Goal: Navigation & Orientation: Find specific page/section

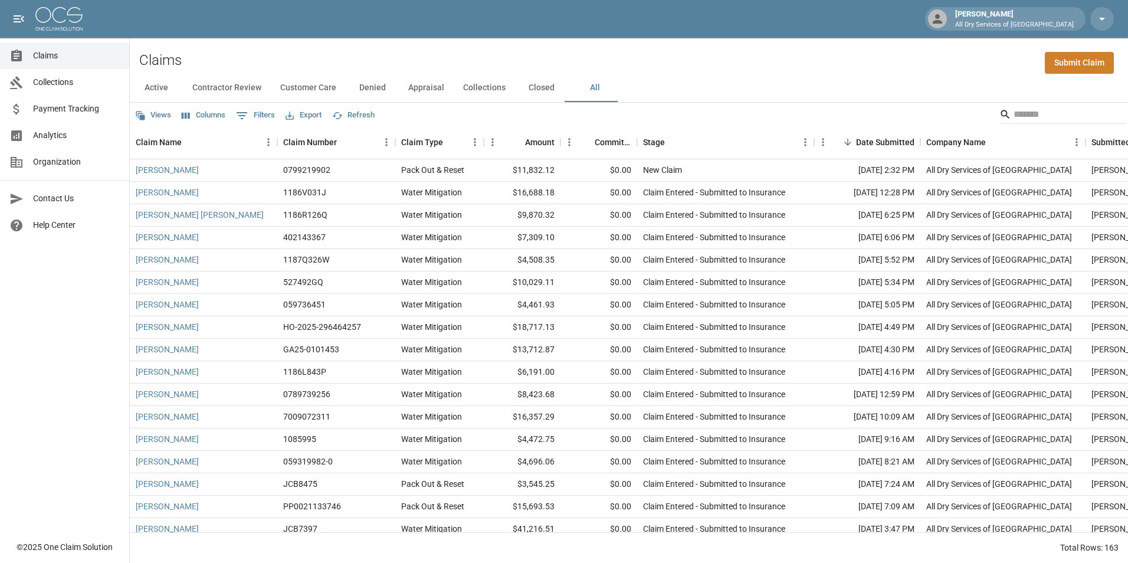
click at [67, 136] on span "Analytics" at bounding box center [76, 135] width 87 height 12
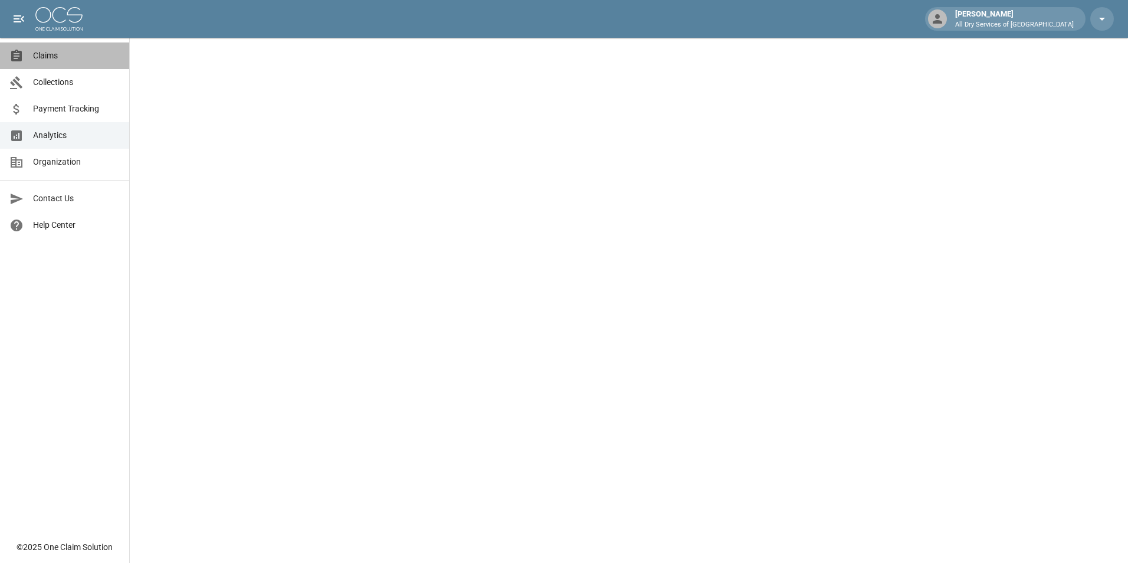
click at [90, 51] on span "Claims" at bounding box center [76, 56] width 87 height 12
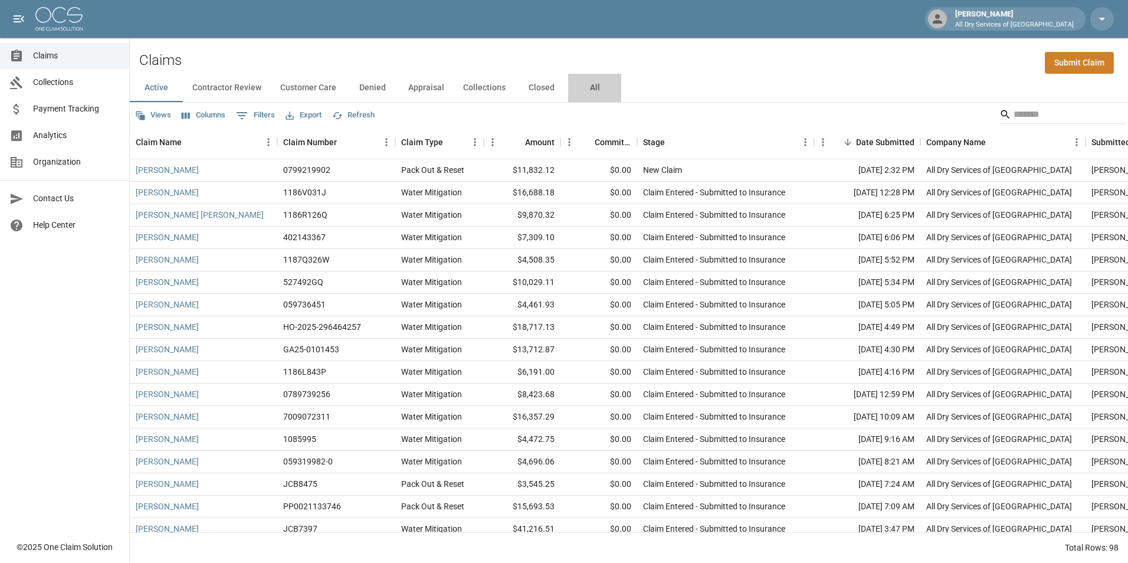
click at [587, 90] on button "All" at bounding box center [594, 88] width 53 height 28
